Goal: Information Seeking & Learning: Learn about a topic

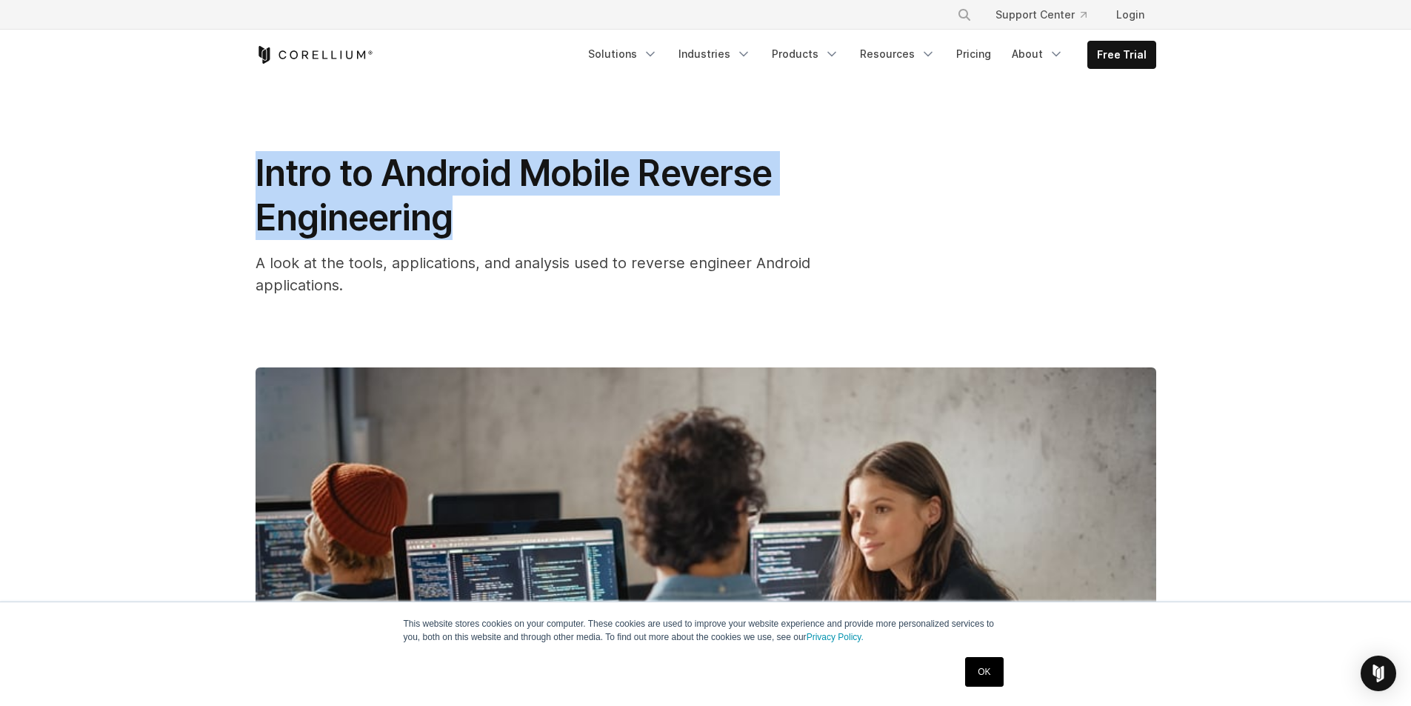
drag, startPoint x: 253, startPoint y: 167, endPoint x: 464, endPoint y: 229, distance: 220.1
click at [464, 229] on div "Intro to Android Mobile Reverse Engineering A look at the tools, applications, …" at bounding box center [706, 512] width 948 height 865
click at [989, 669] on link "OK" at bounding box center [984, 672] width 38 height 30
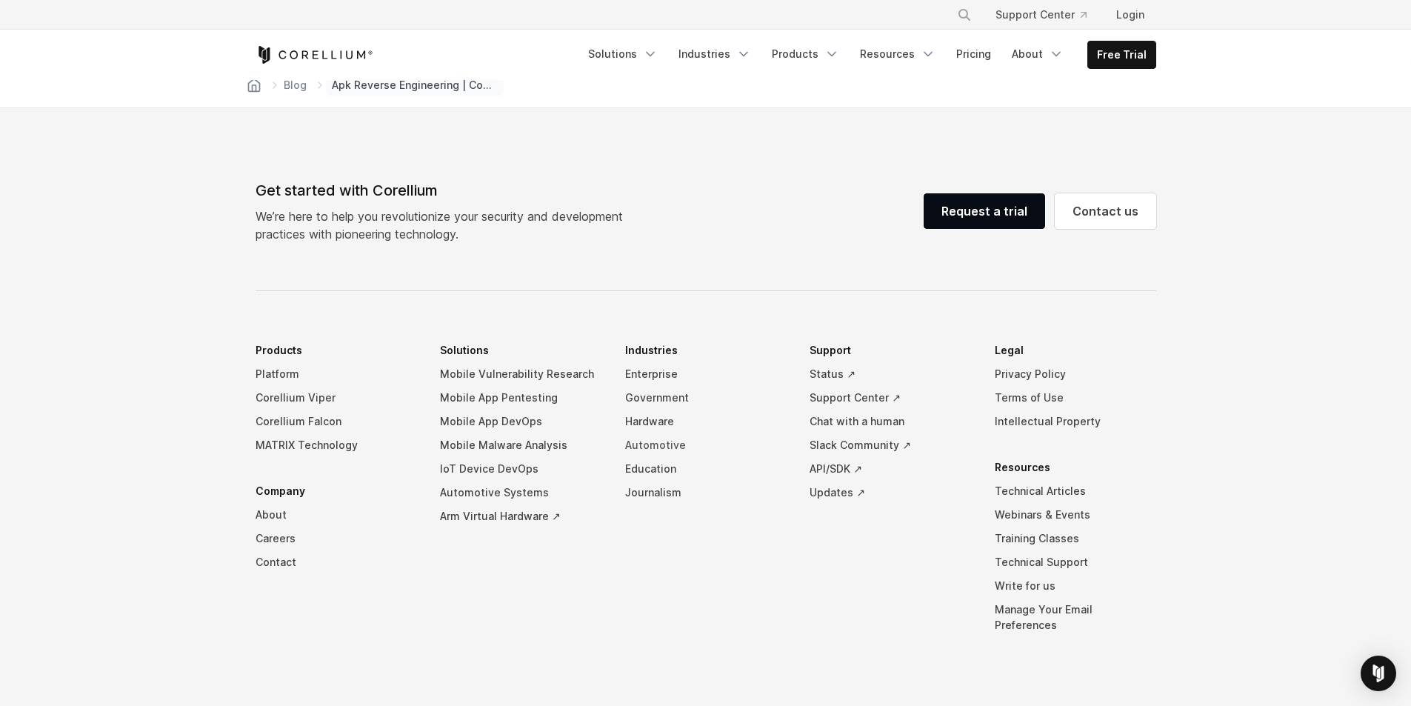
scroll to position [8593, 0]
